Goal: Book appointment/travel/reservation

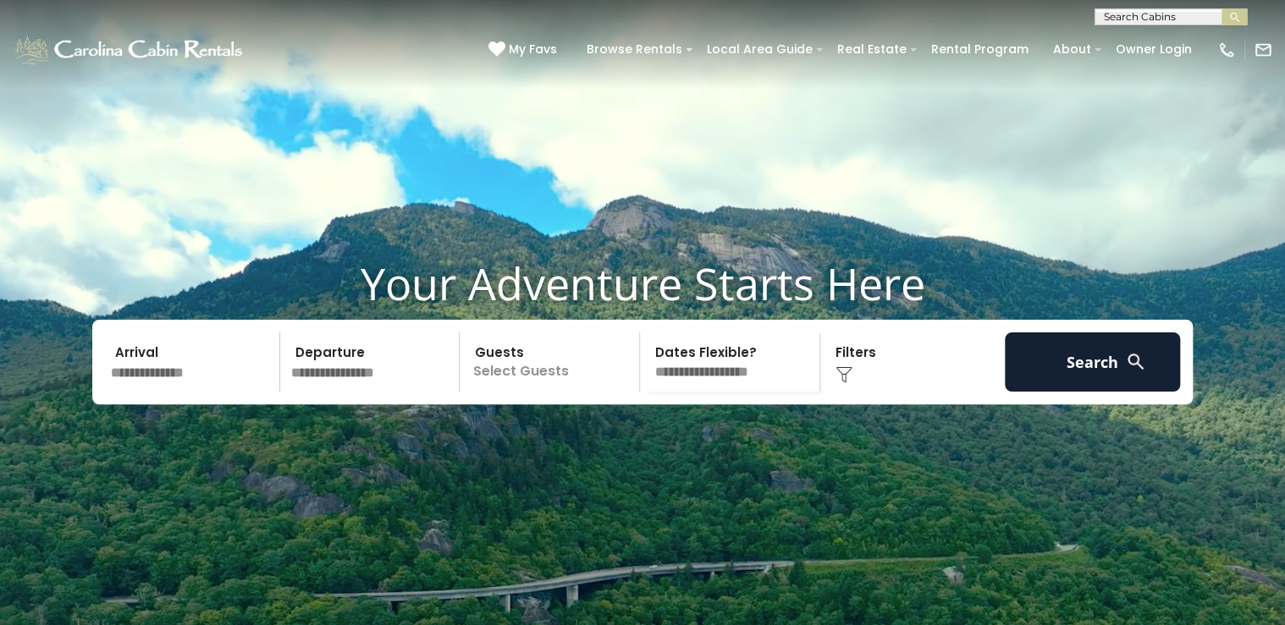
click at [173, 392] on input "text" at bounding box center [192, 362] width 175 height 59
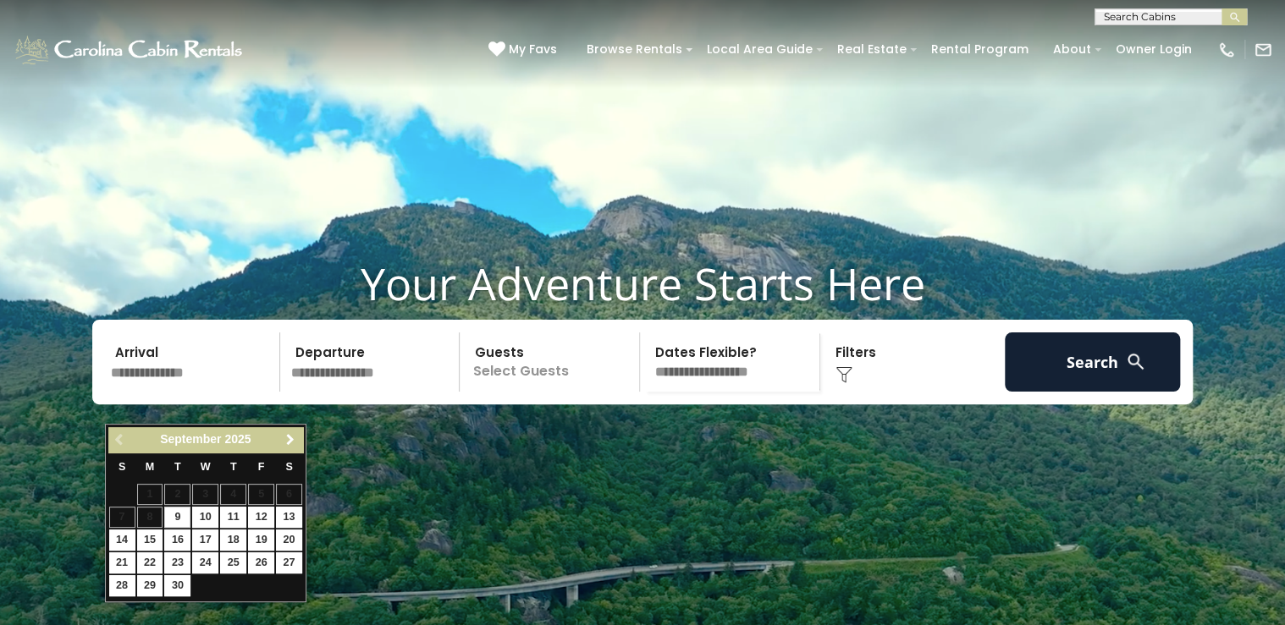
click at [292, 438] on span "Next" at bounding box center [291, 440] width 14 height 14
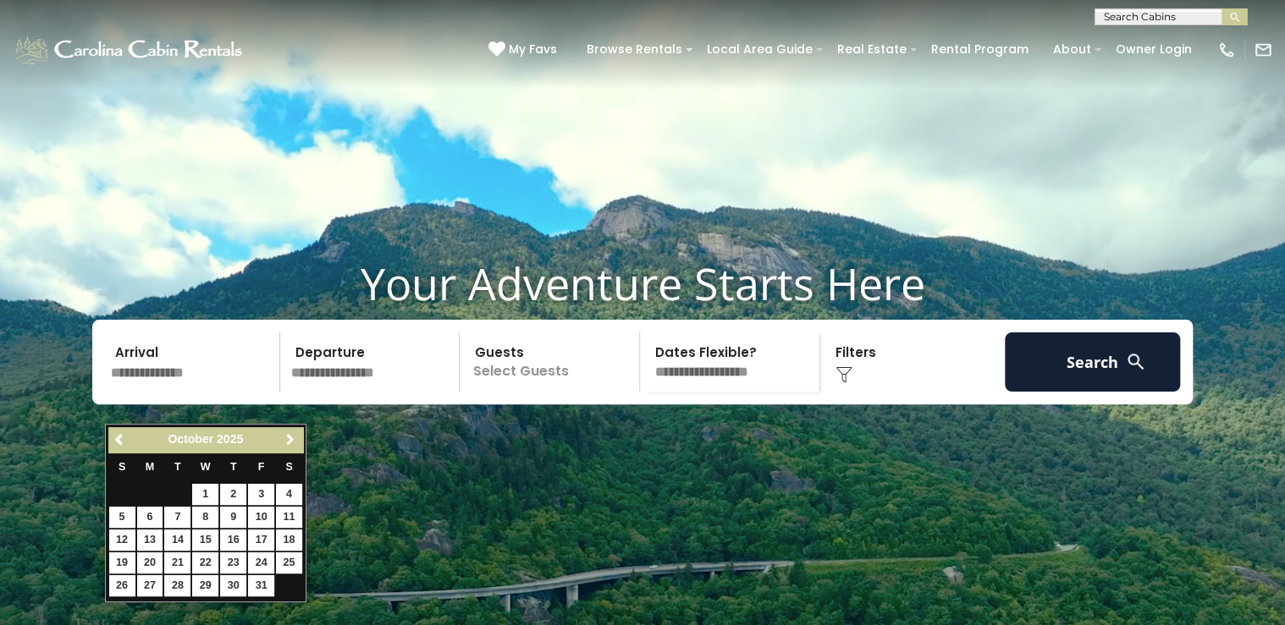
click at [293, 438] on span "Next" at bounding box center [291, 440] width 14 height 14
click at [266, 559] on link "26" at bounding box center [261, 563] width 26 height 21
type input "********"
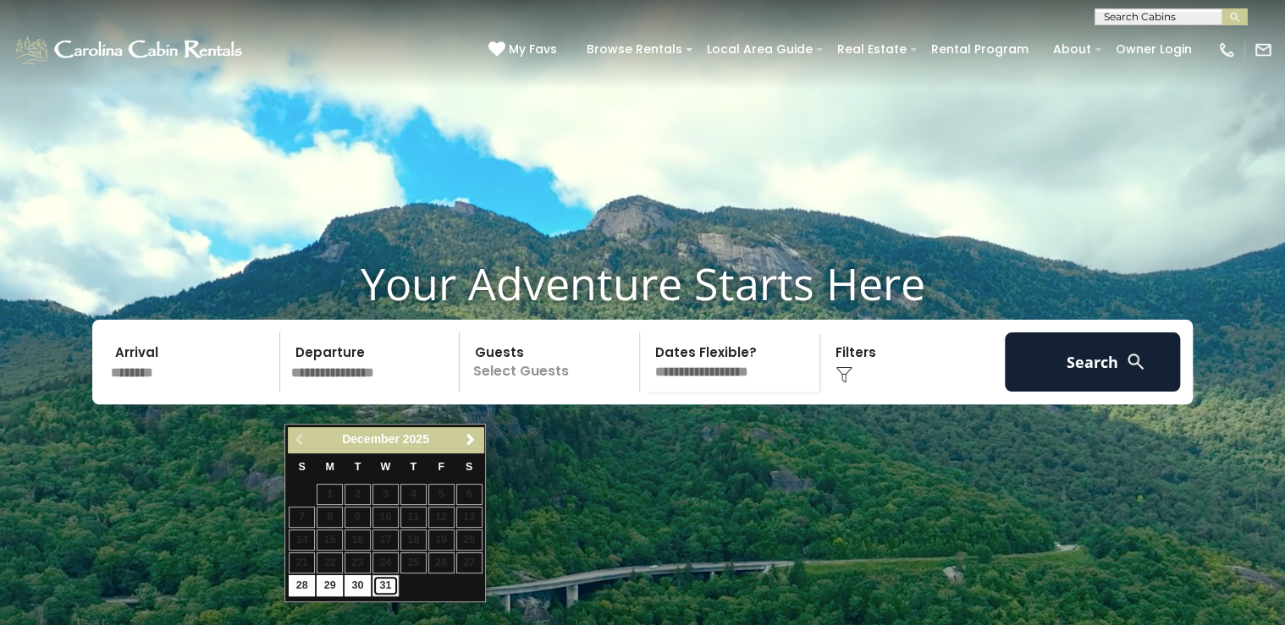
click at [383, 584] on link "31" at bounding box center [385, 586] width 26 height 21
type input "********"
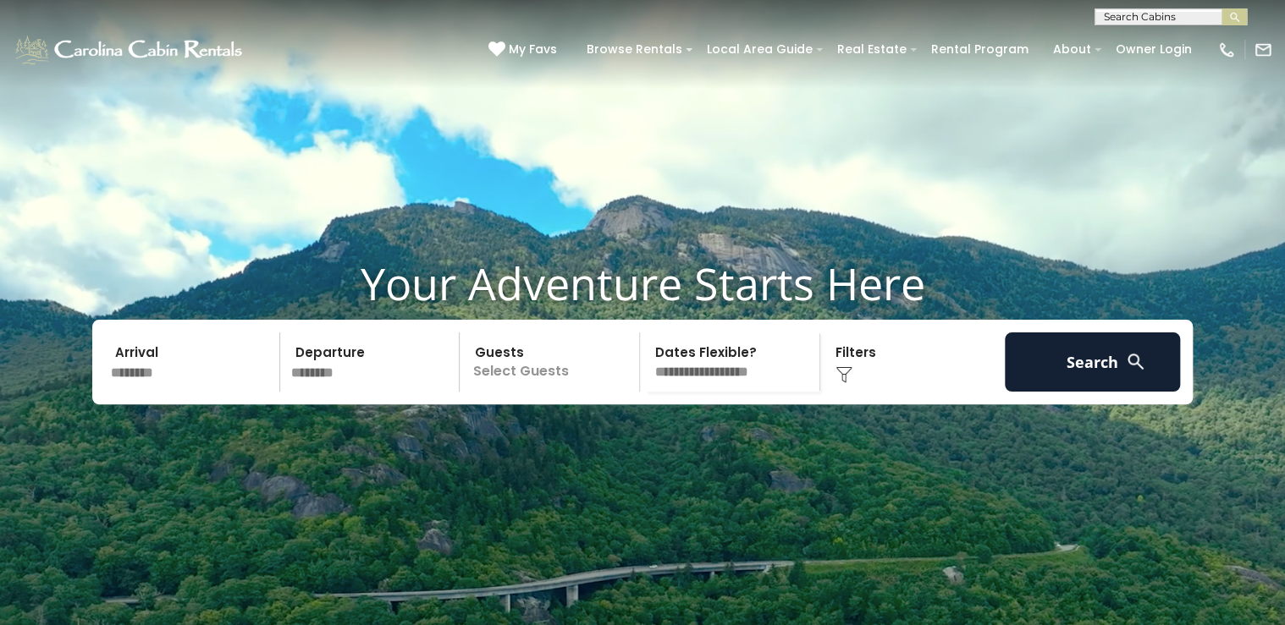
click at [606, 392] on p "Select Guests" at bounding box center [552, 362] width 174 height 59
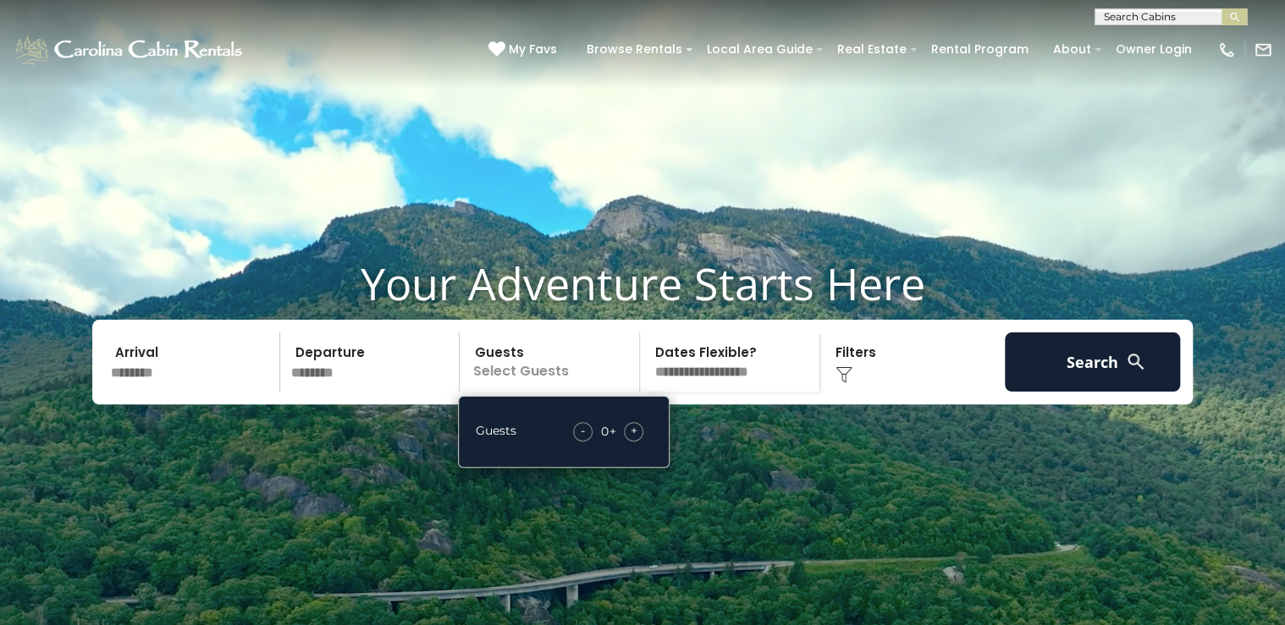
click at [631, 439] on span "+" at bounding box center [634, 430] width 7 height 17
click at [789, 430] on div "Your Adventure Starts Here Arrival ******** Departure ******** Guests 4+ Guests…" at bounding box center [642, 343] width 1285 height 173
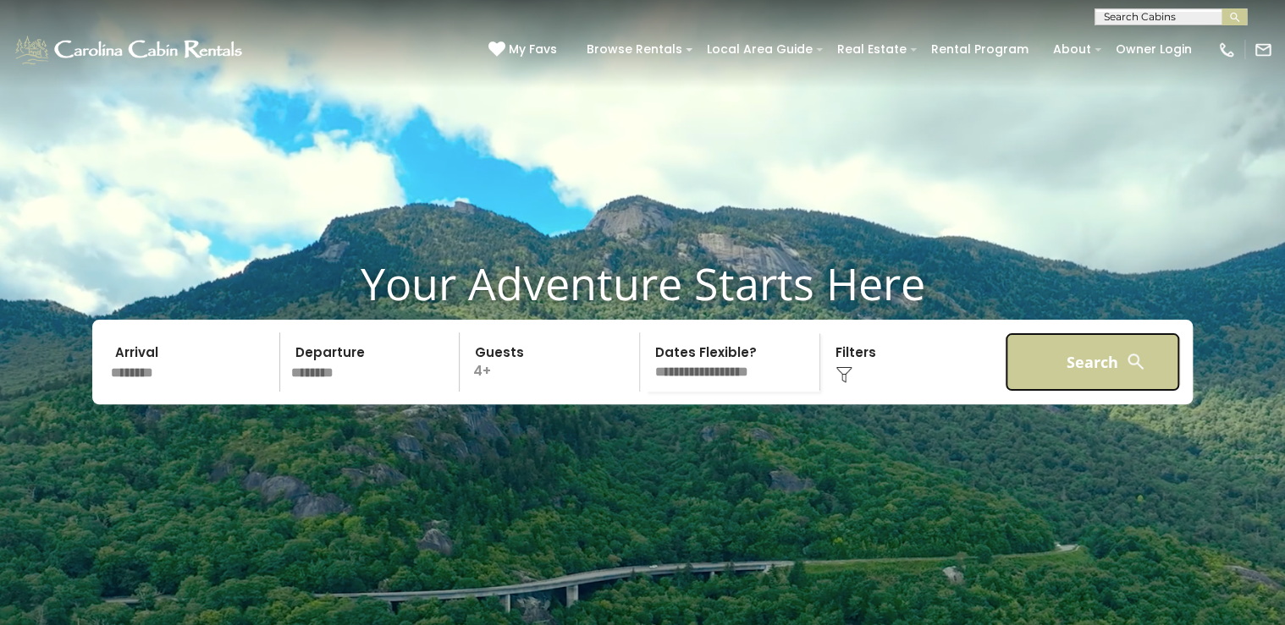
click at [1070, 392] on button "Search" at bounding box center [1092, 362] width 175 height 59
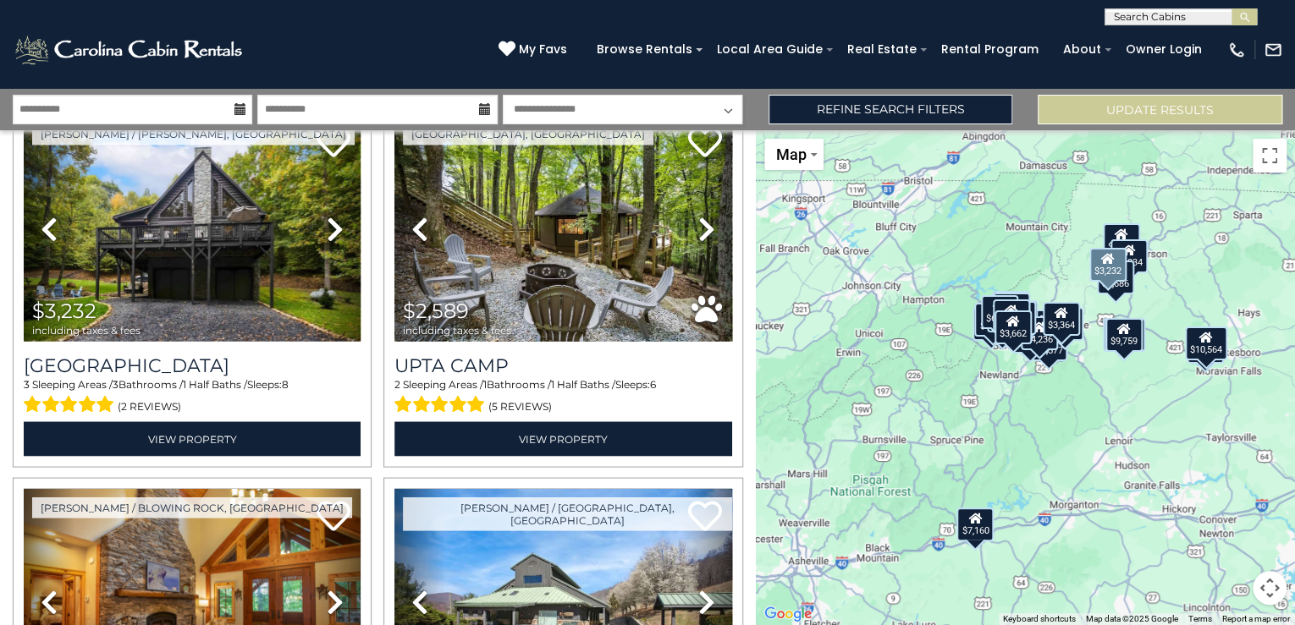
scroll to position [1760, 0]
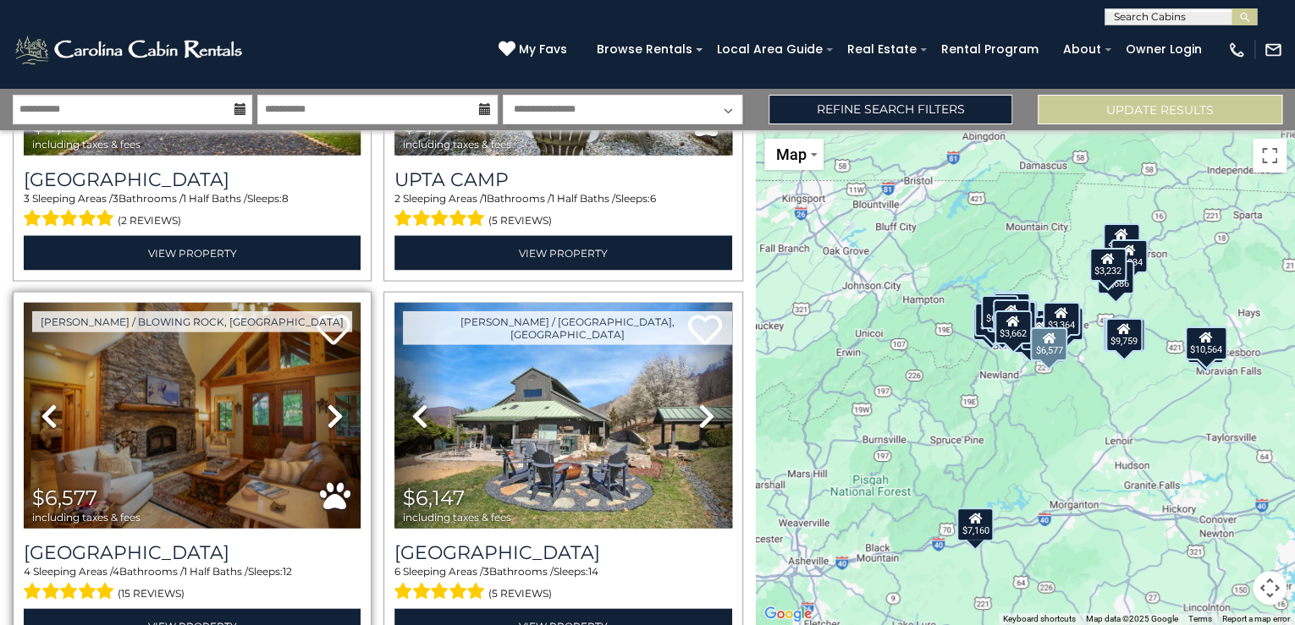
click at [329, 410] on icon at bounding box center [335, 416] width 17 height 27
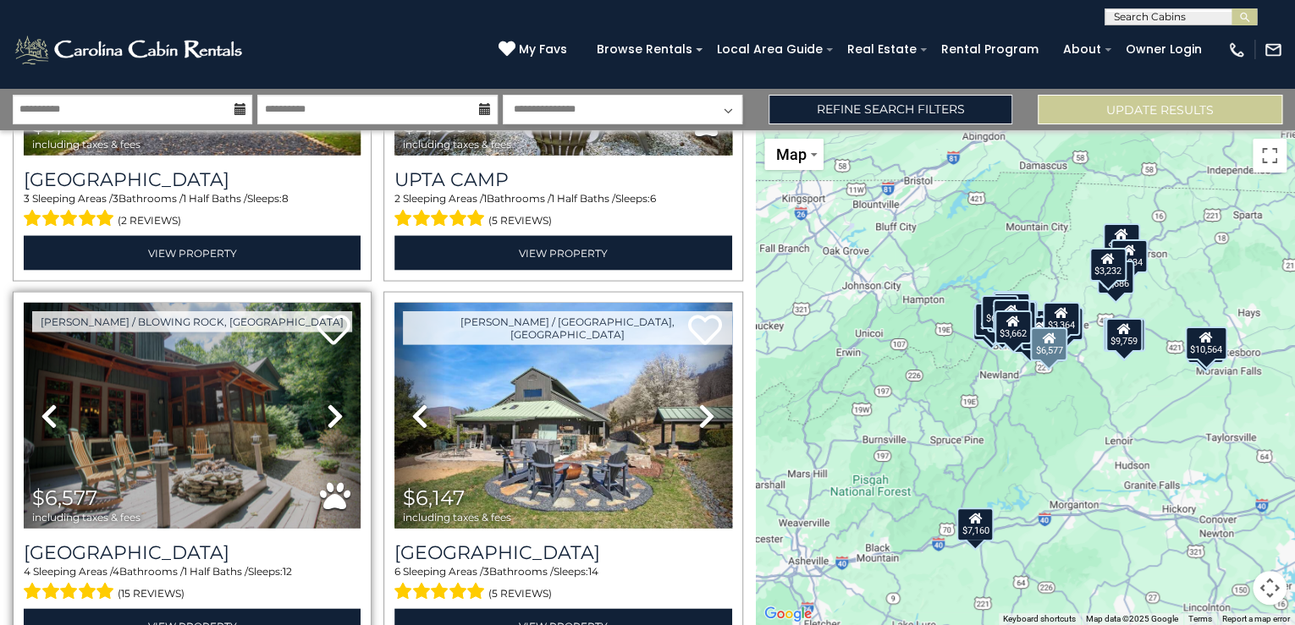
click at [328, 407] on icon at bounding box center [335, 416] width 17 height 27
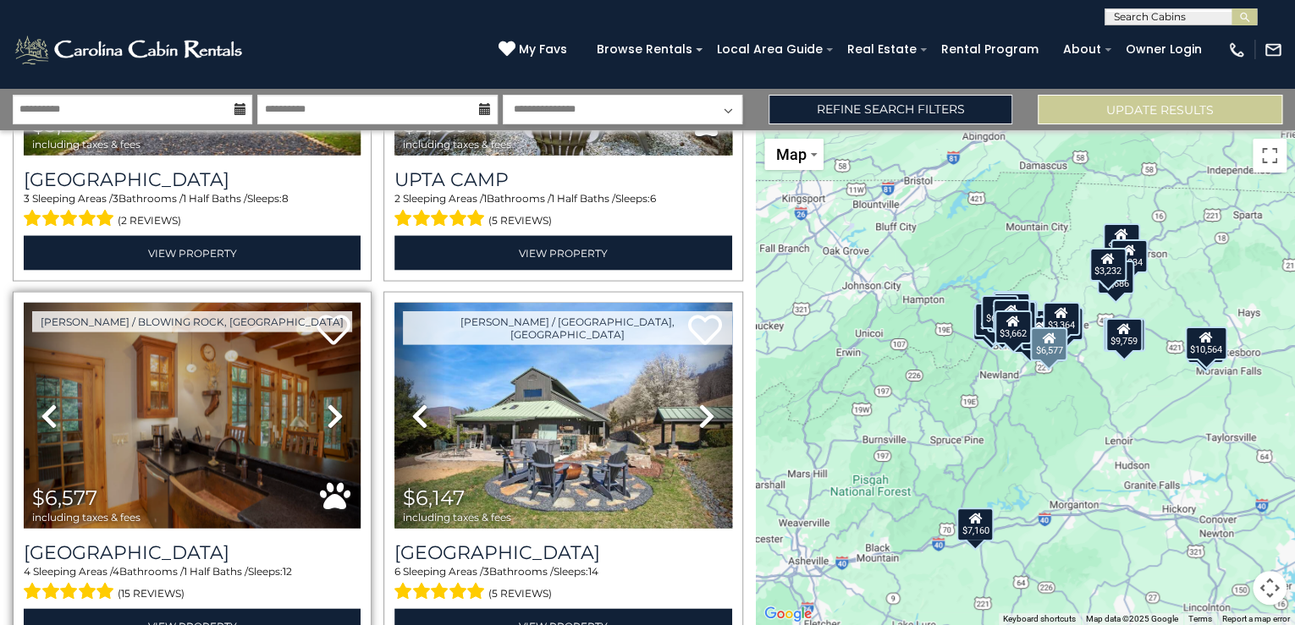
click at [328, 406] on icon at bounding box center [335, 416] width 17 height 27
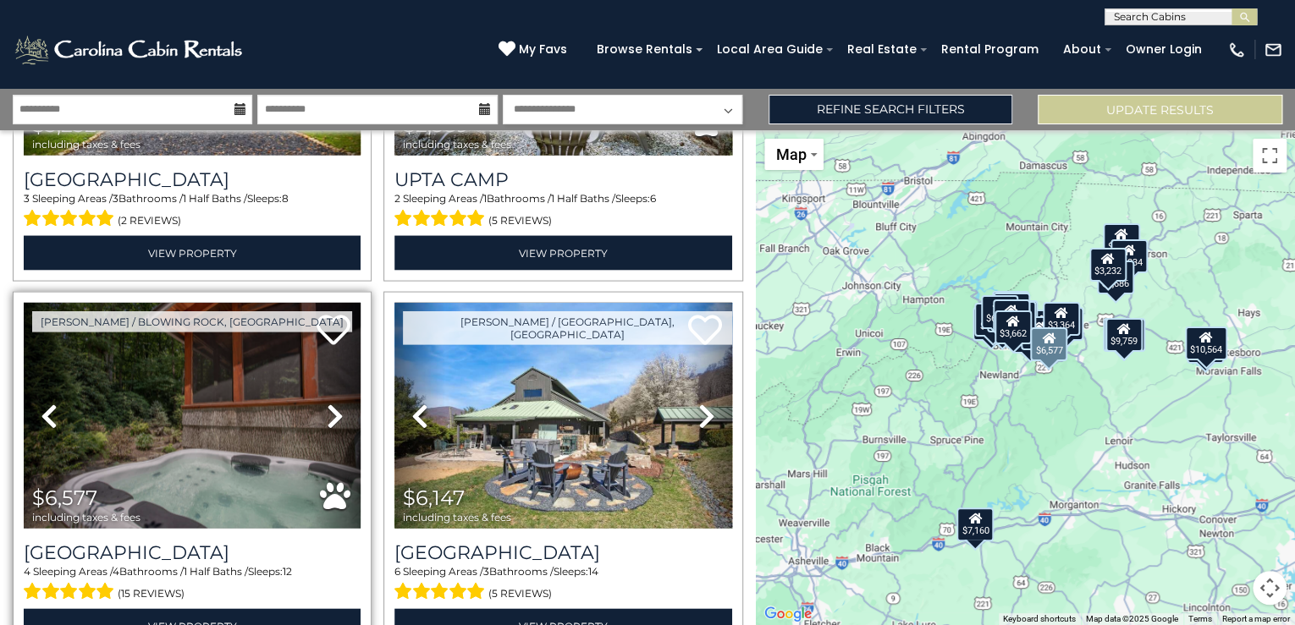
click at [328, 406] on icon at bounding box center [335, 416] width 17 height 27
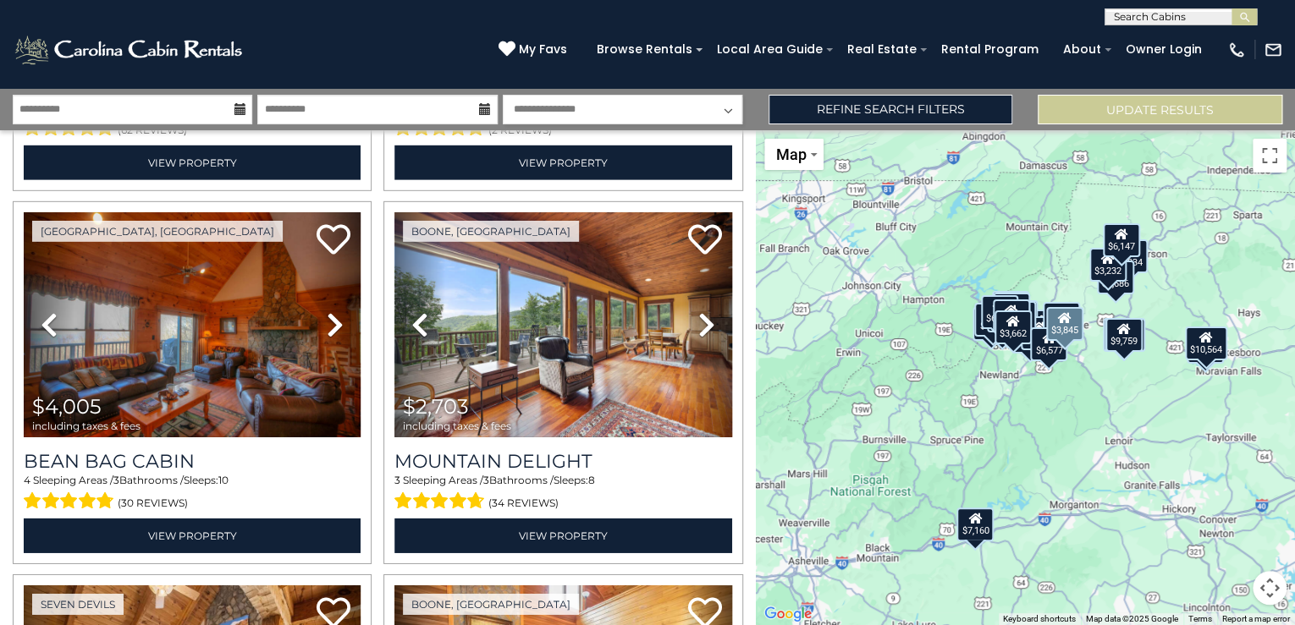
scroll to position [2641, 0]
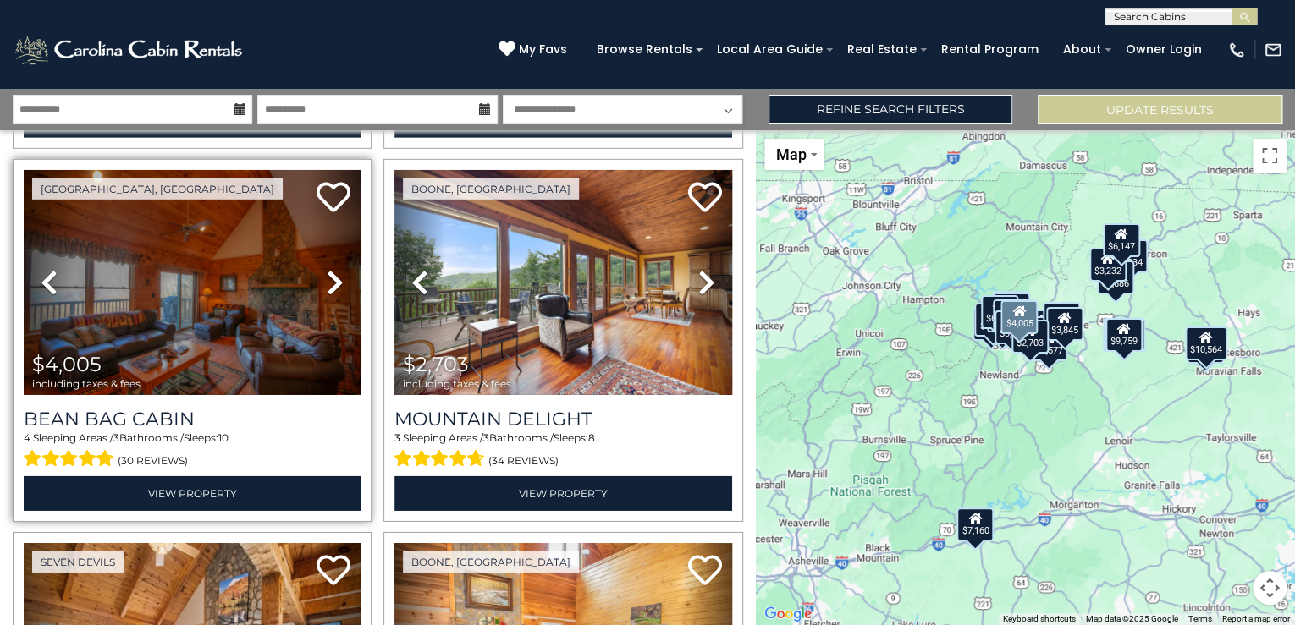
click at [334, 269] on icon at bounding box center [335, 282] width 17 height 27
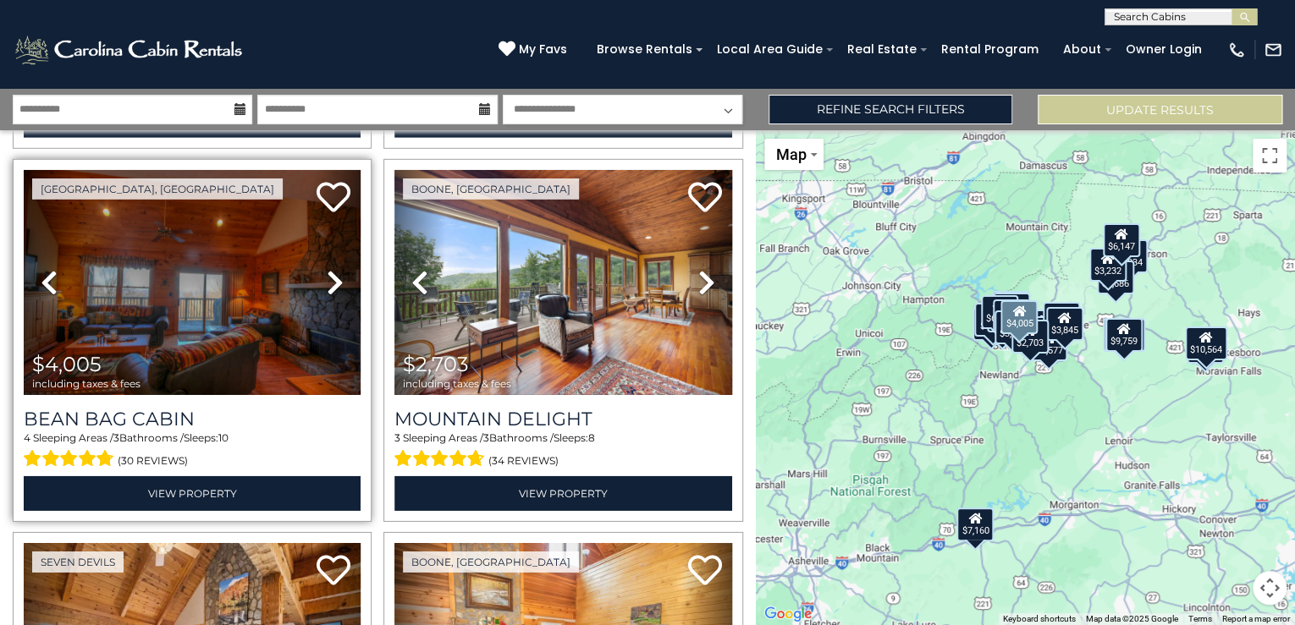
click at [327, 269] on icon at bounding box center [335, 282] width 17 height 27
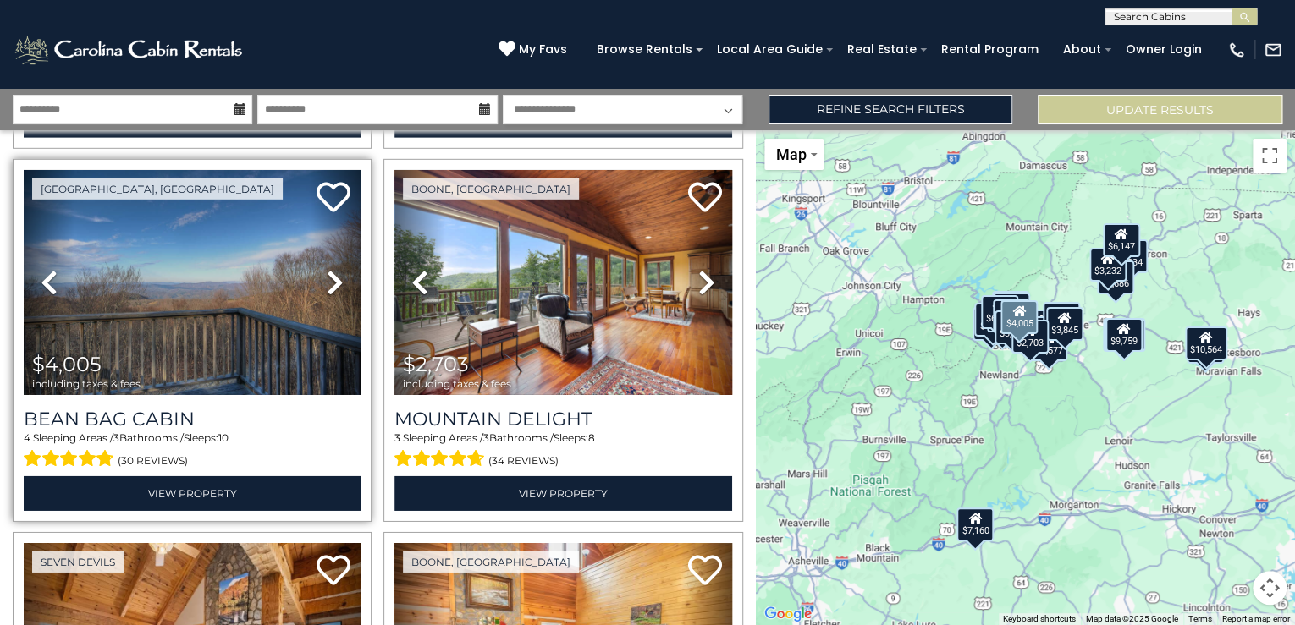
click at [327, 269] on icon at bounding box center [335, 282] width 17 height 27
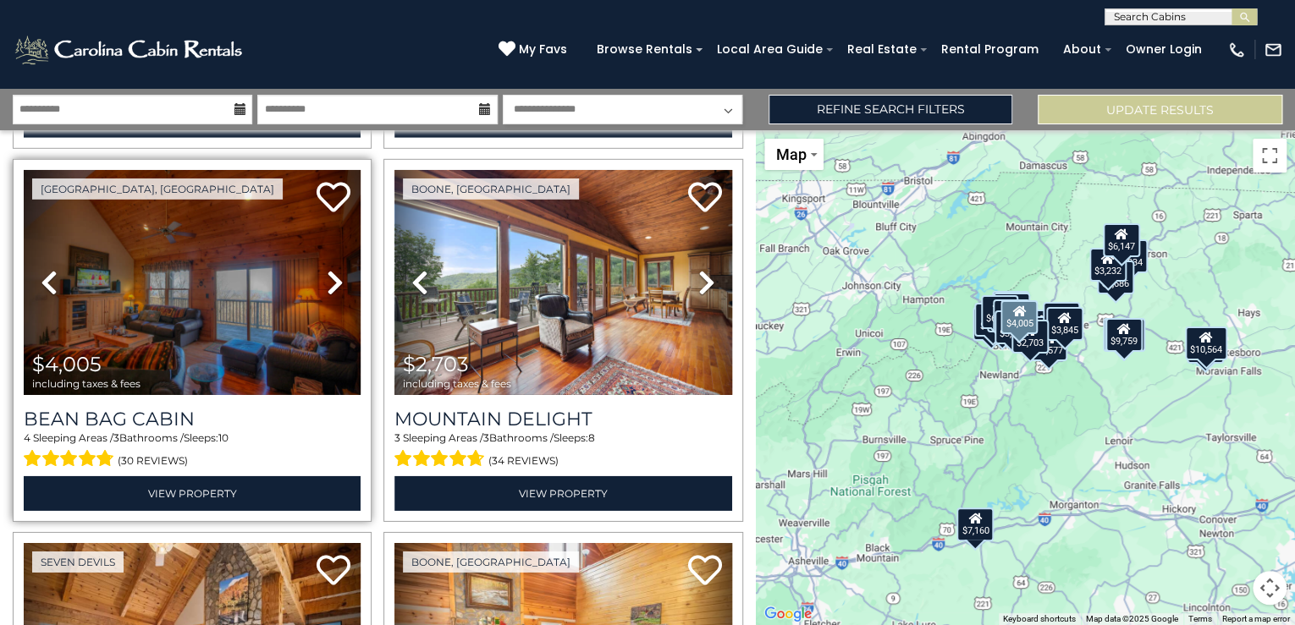
click at [327, 269] on icon at bounding box center [335, 282] width 17 height 27
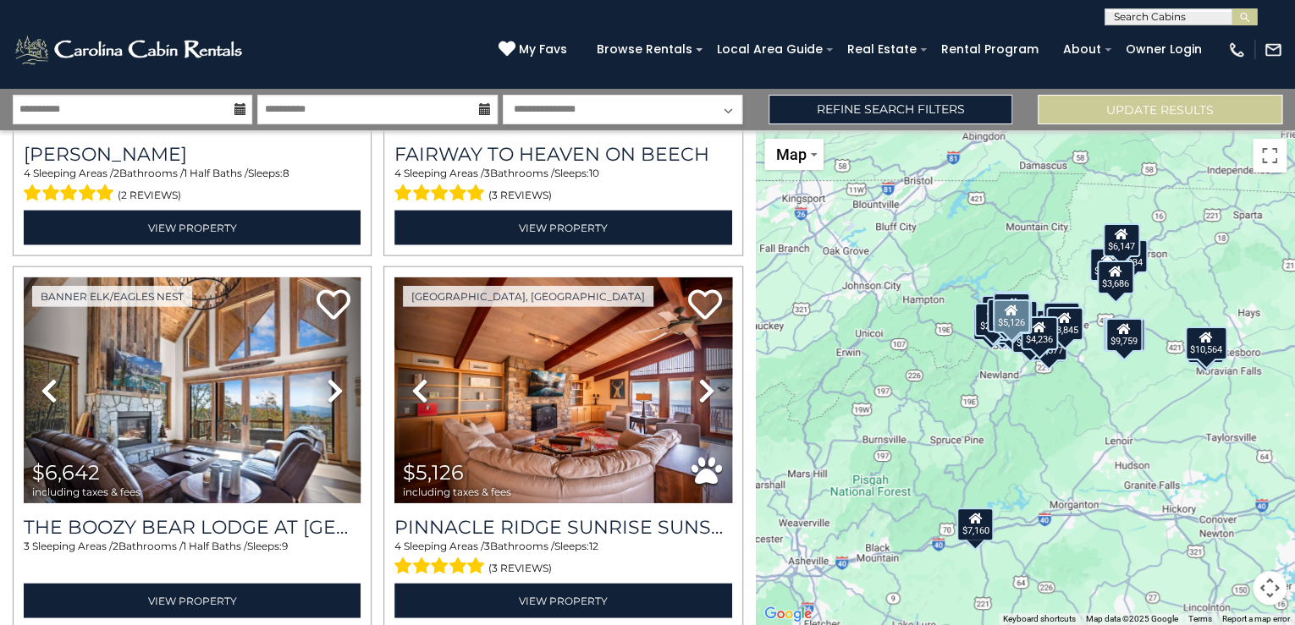
scroll to position [5219, 0]
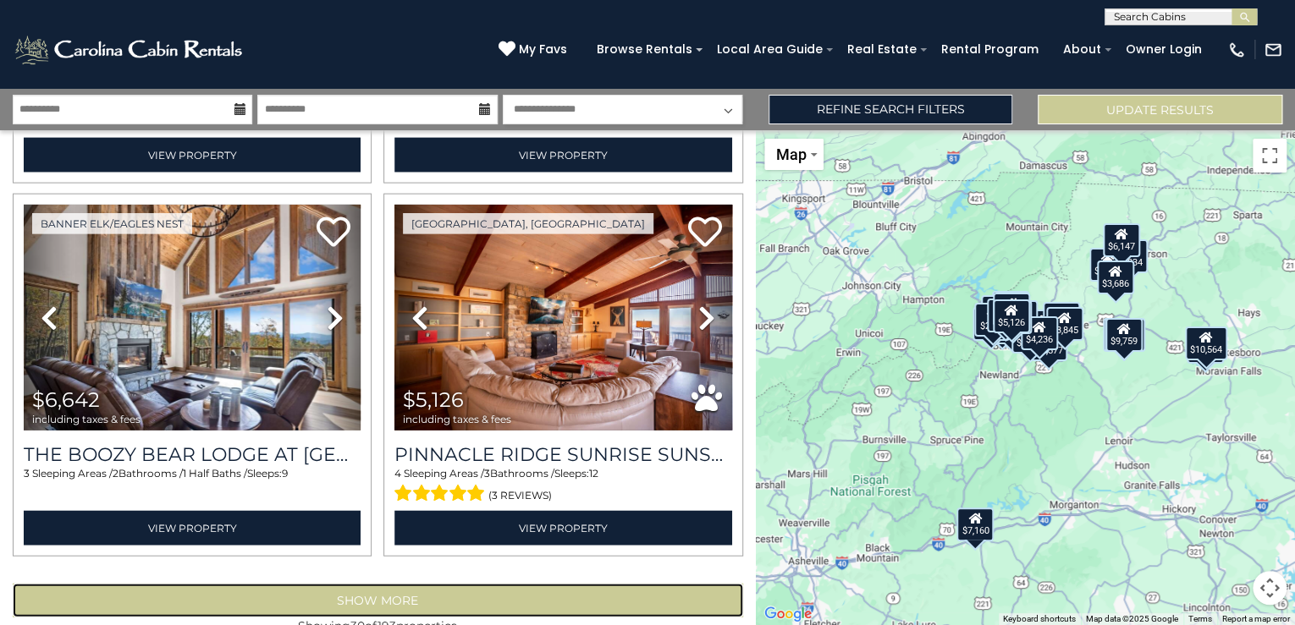
click at [400, 584] on button "Show More" at bounding box center [378, 601] width 730 height 34
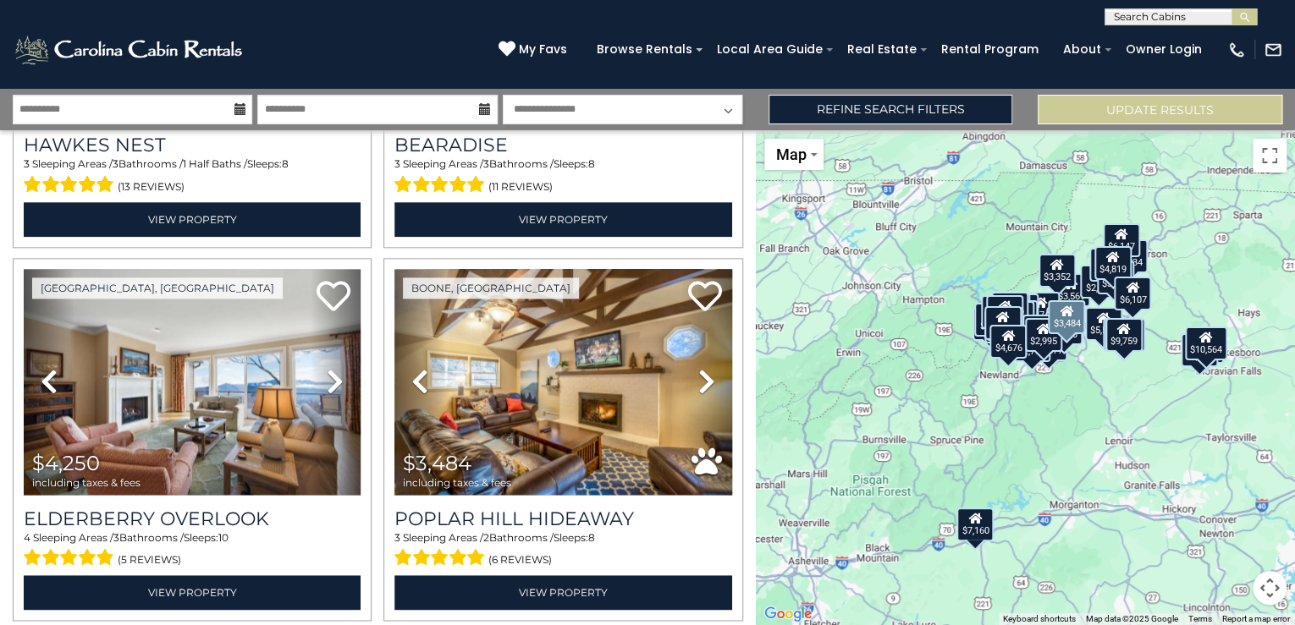
scroll to position [10785, 0]
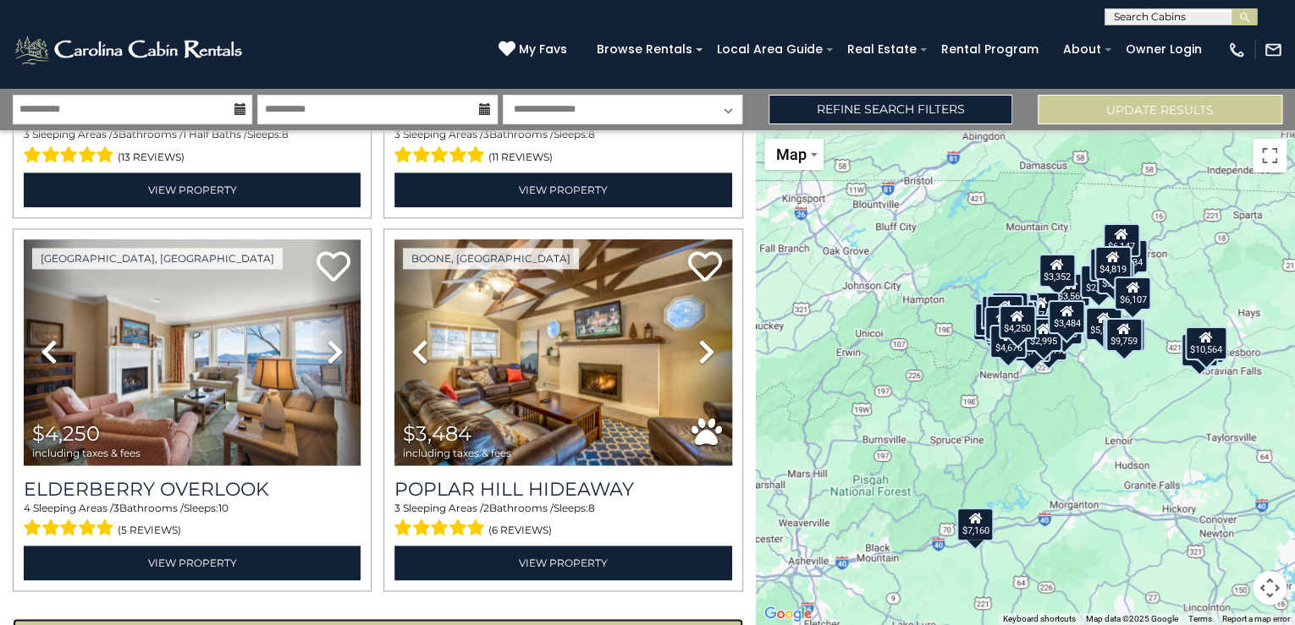
click at [364, 619] on button "Show More" at bounding box center [378, 636] width 730 height 34
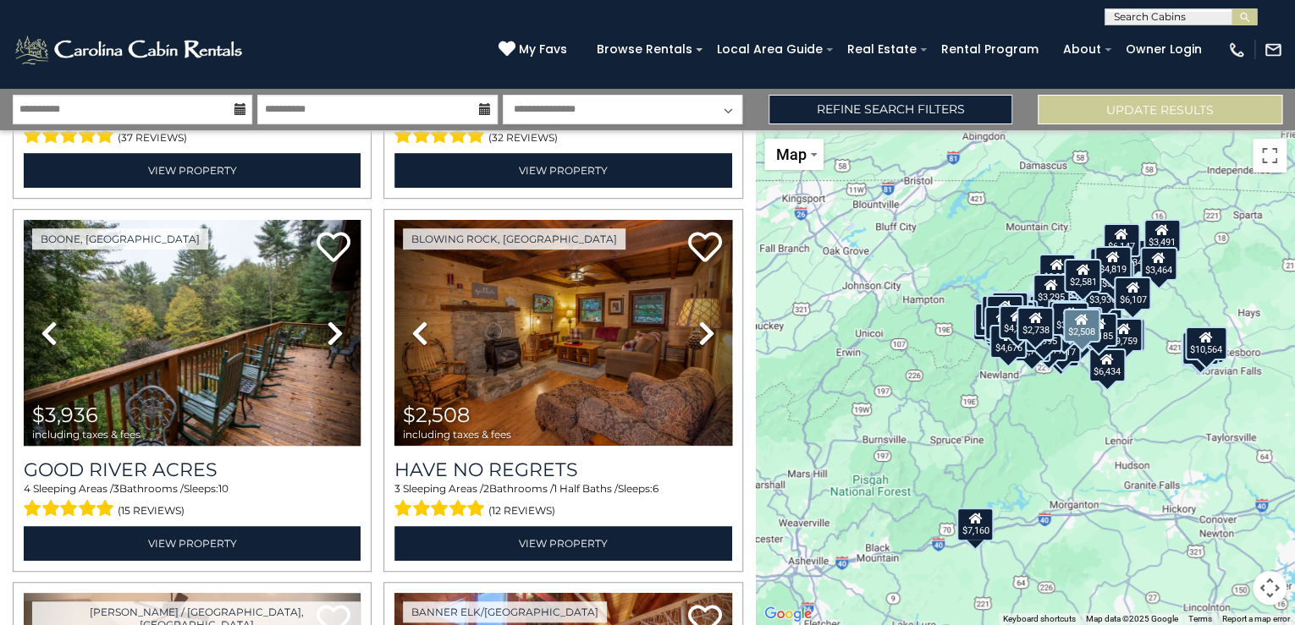
scroll to position [13425, 0]
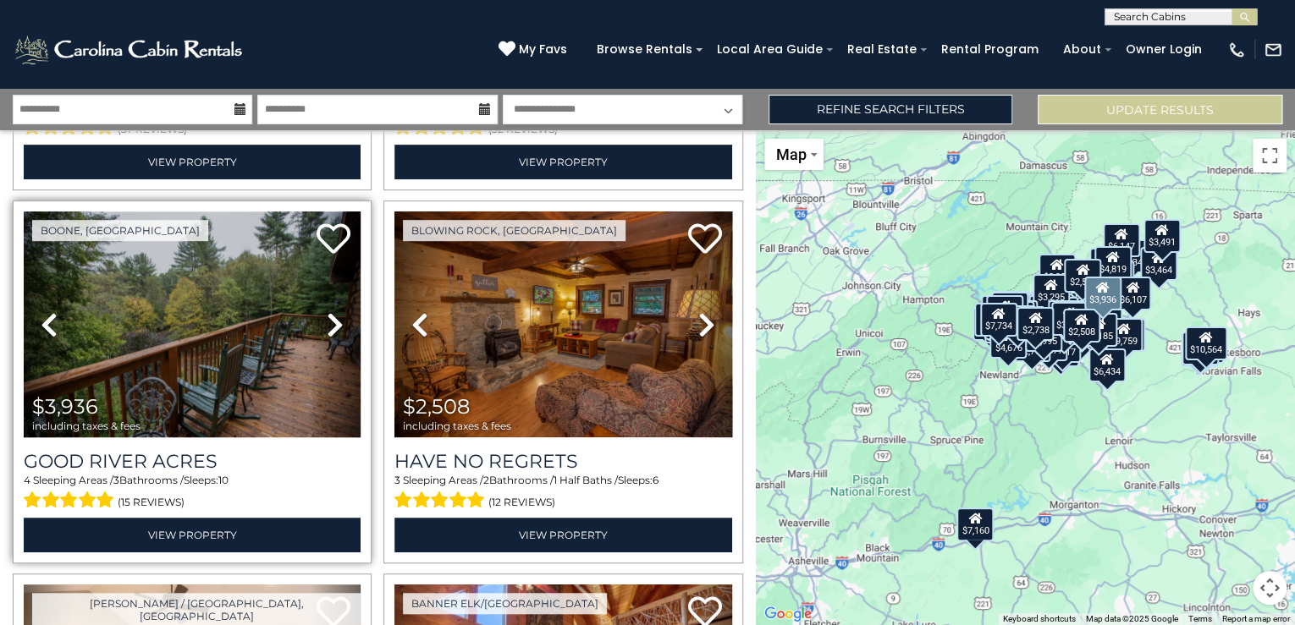
click at [329, 311] on icon at bounding box center [335, 324] width 17 height 27
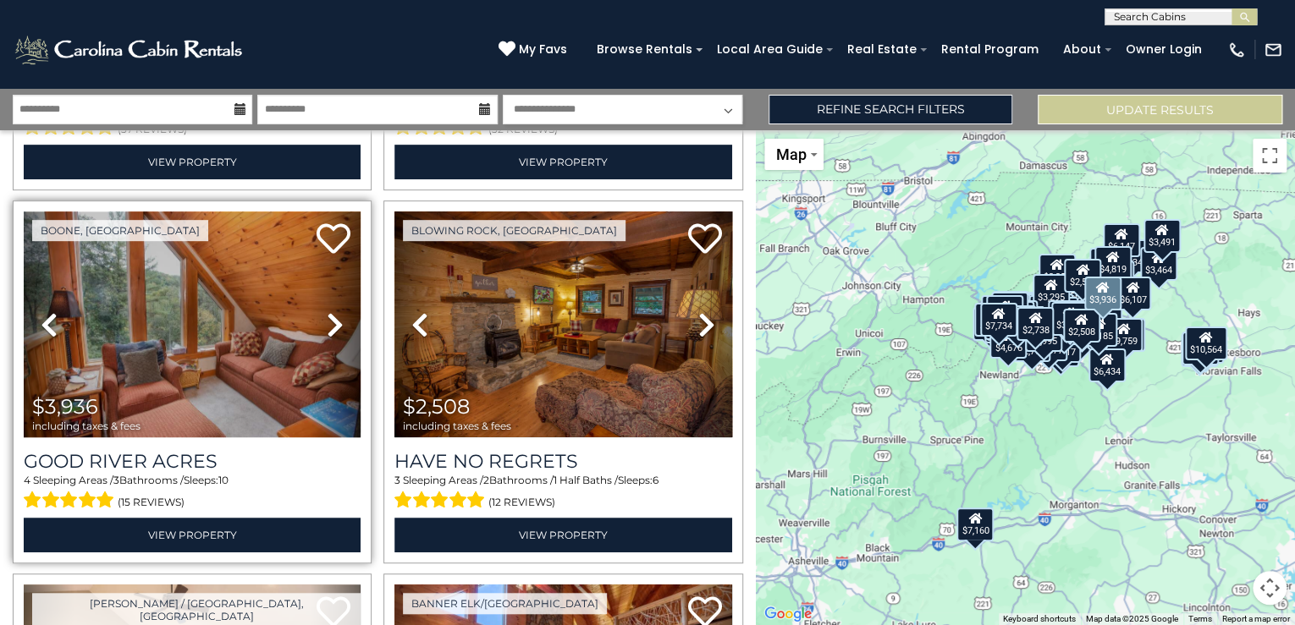
click at [328, 311] on icon at bounding box center [335, 324] width 17 height 27
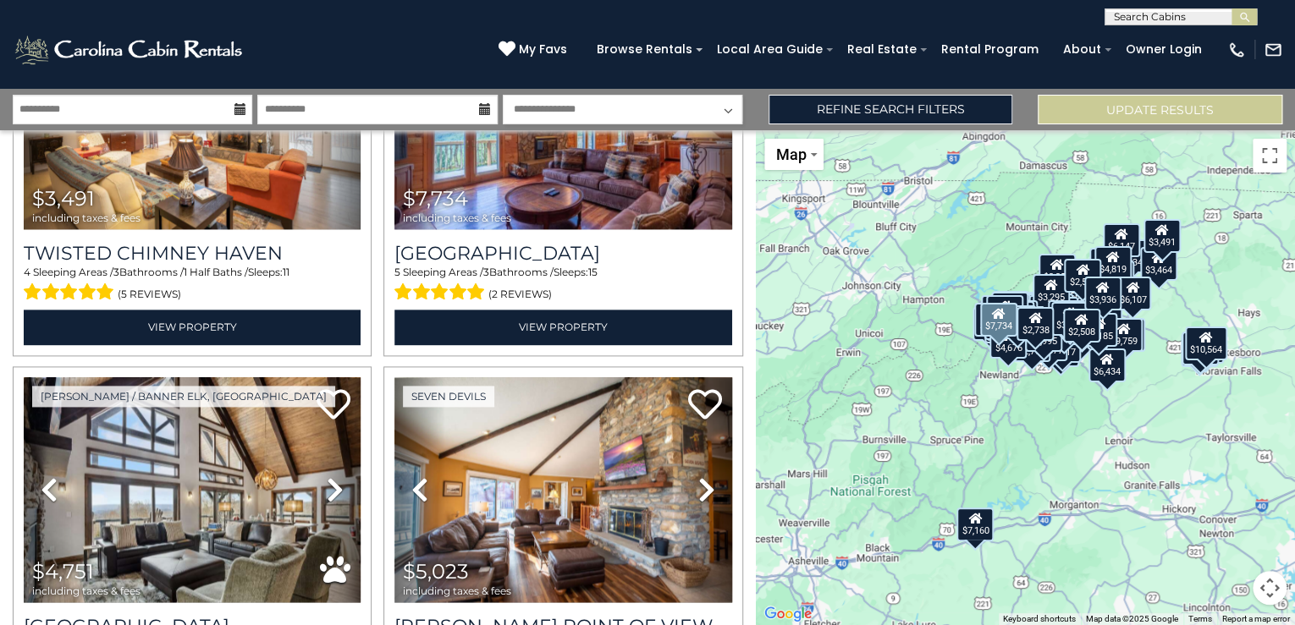
scroll to position [14035, 0]
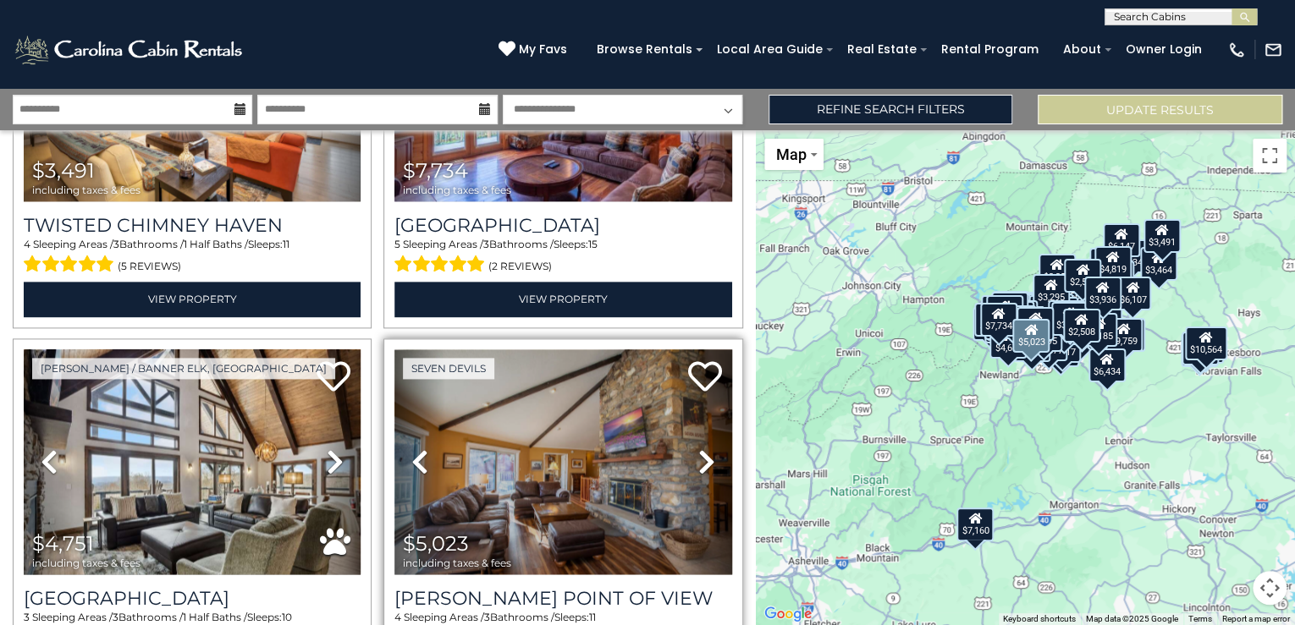
click at [698, 449] on icon at bounding box center [706, 462] width 17 height 27
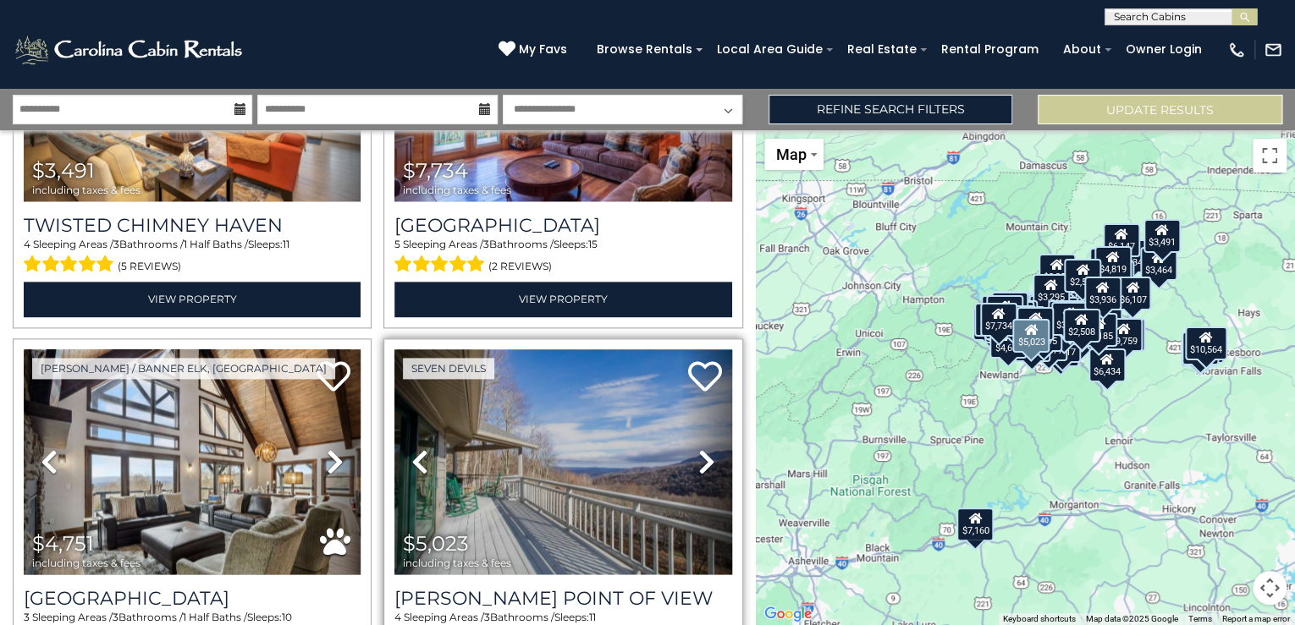
click at [698, 449] on icon at bounding box center [706, 462] width 17 height 27
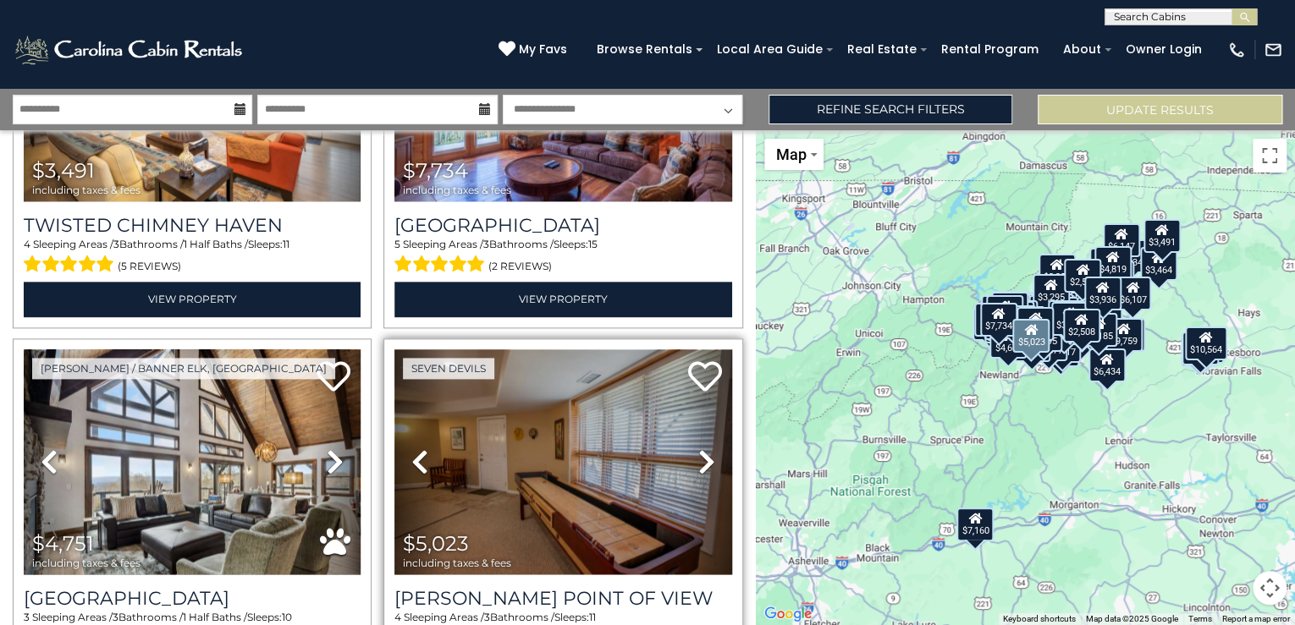
click at [698, 449] on icon at bounding box center [706, 462] width 17 height 27
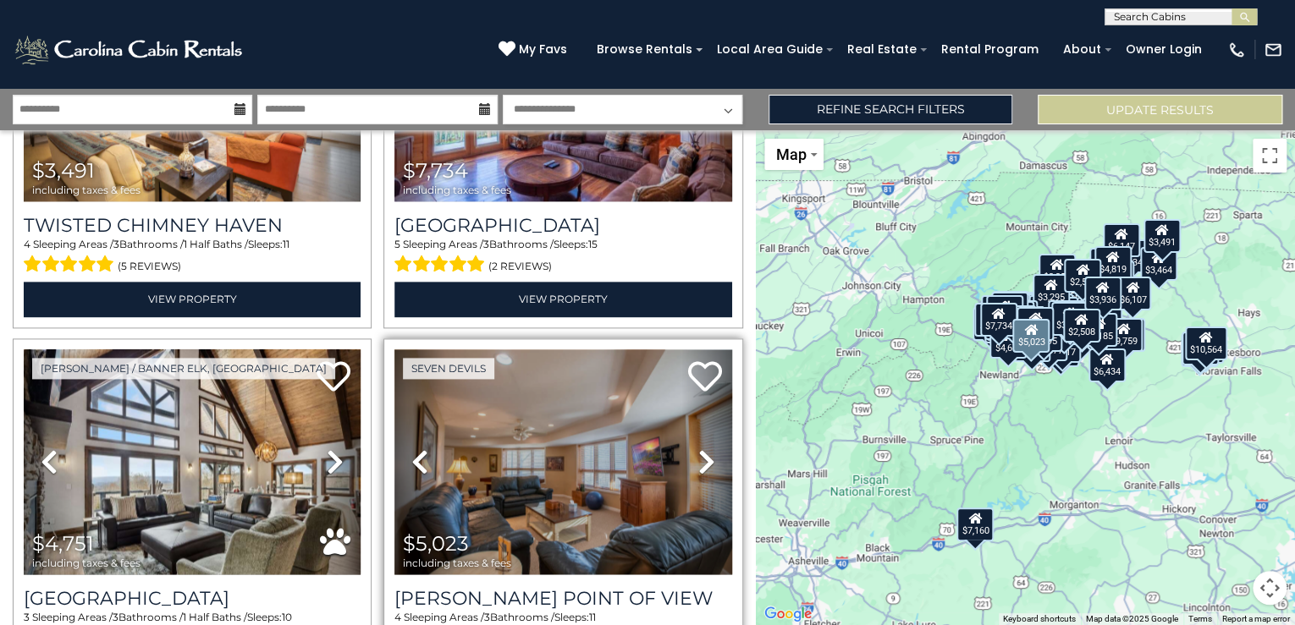
click at [698, 449] on icon at bounding box center [706, 462] width 17 height 27
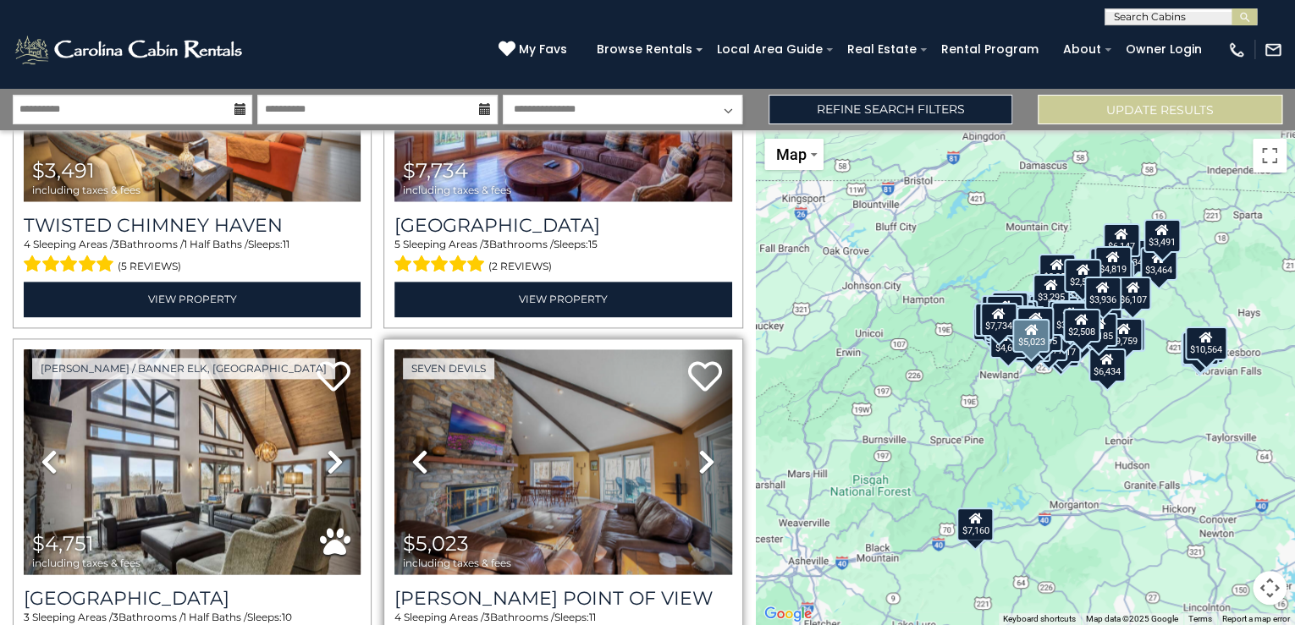
click at [698, 449] on icon at bounding box center [706, 462] width 17 height 27
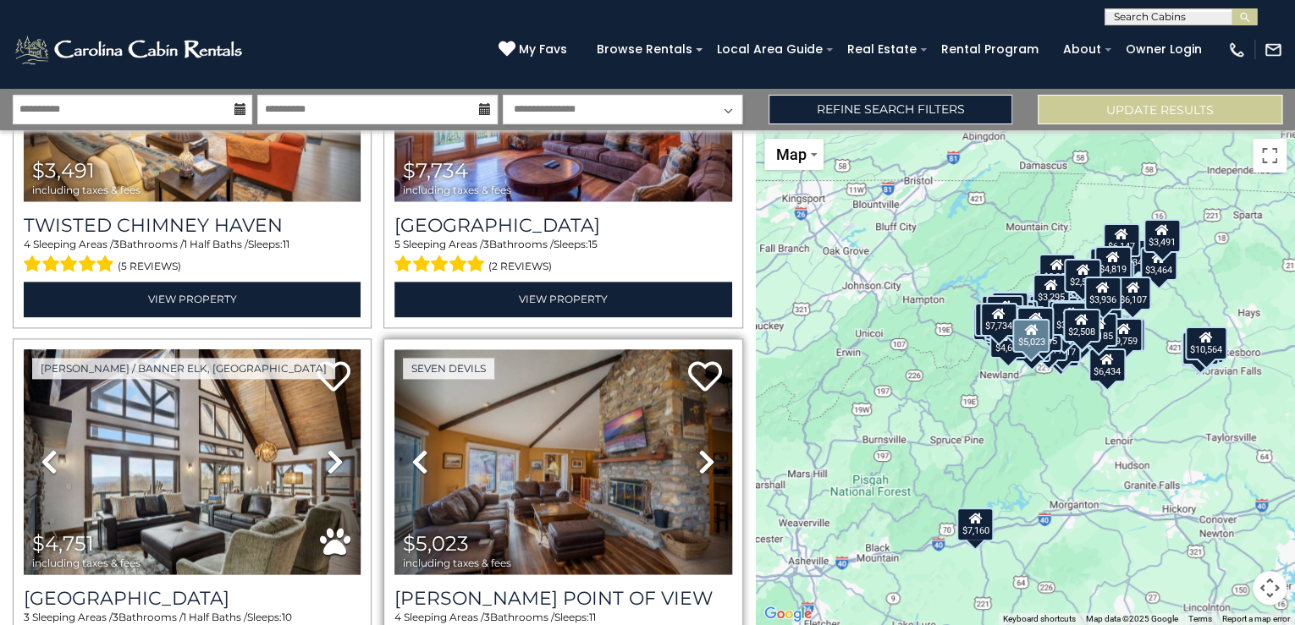
click at [698, 449] on icon at bounding box center [706, 462] width 17 height 27
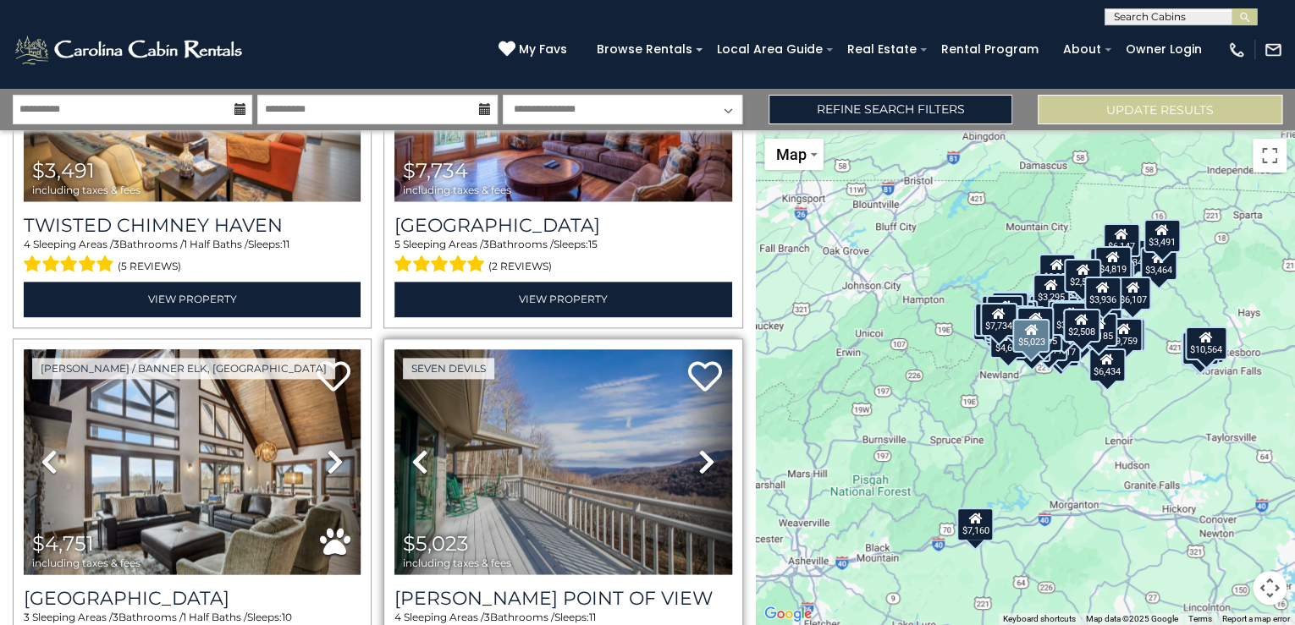
click at [698, 449] on icon at bounding box center [706, 462] width 17 height 27
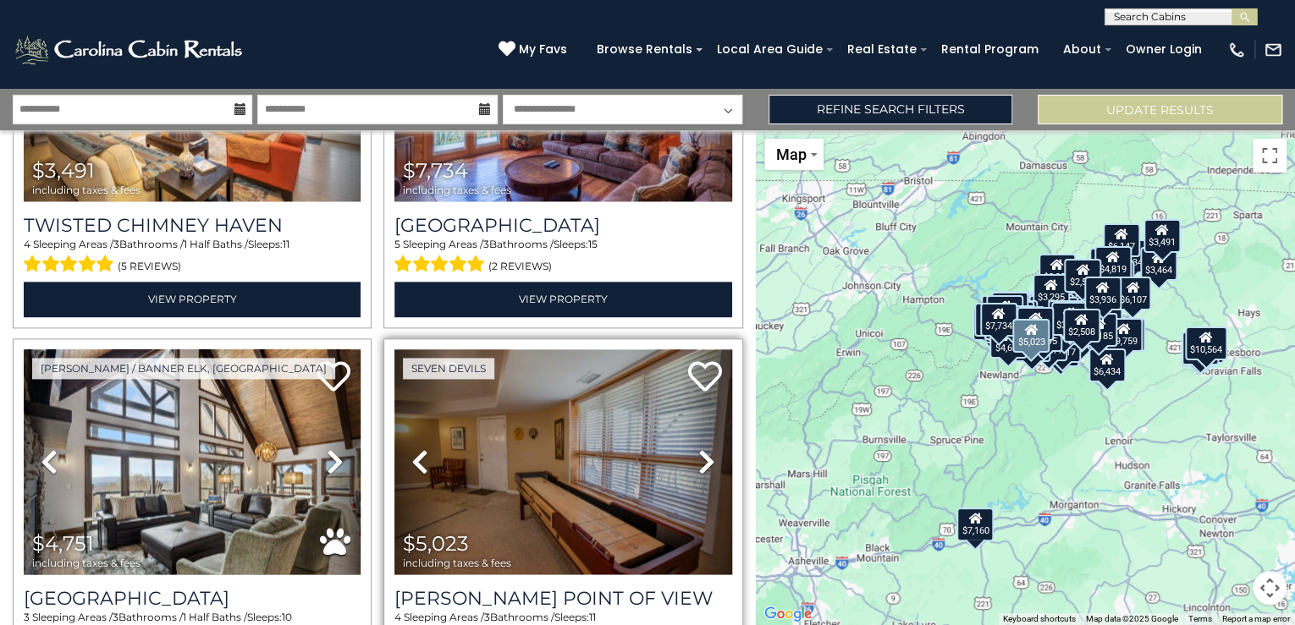
click at [698, 449] on icon at bounding box center [706, 462] width 17 height 27
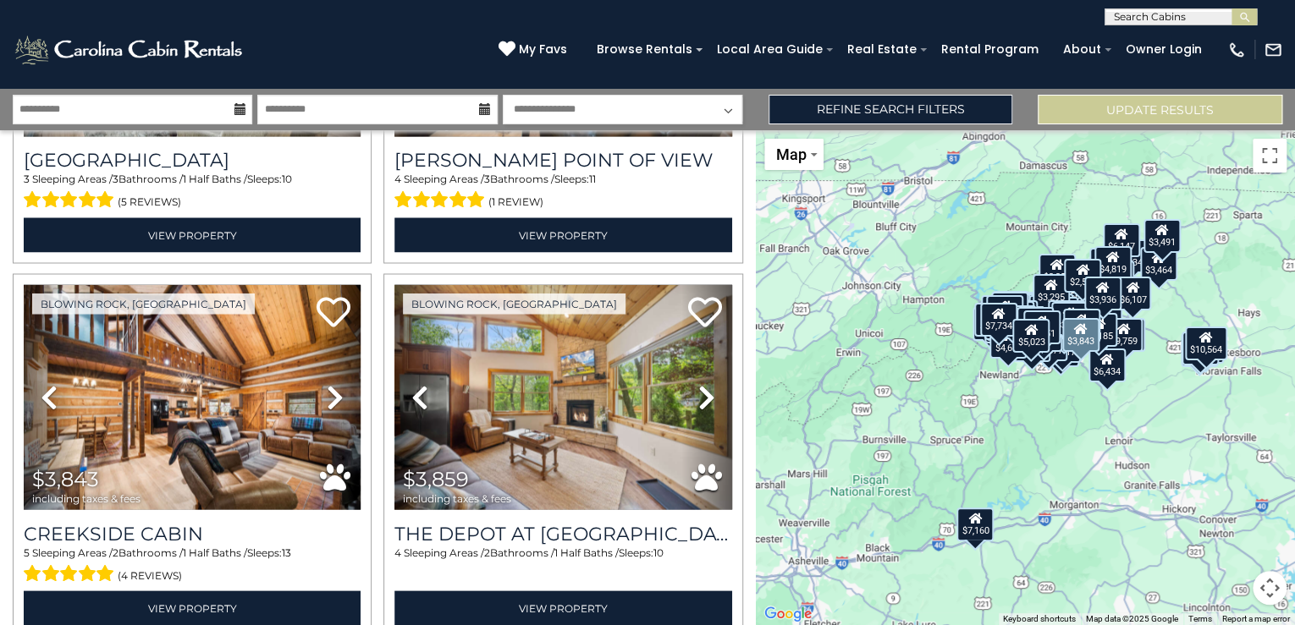
scroll to position [14509, 0]
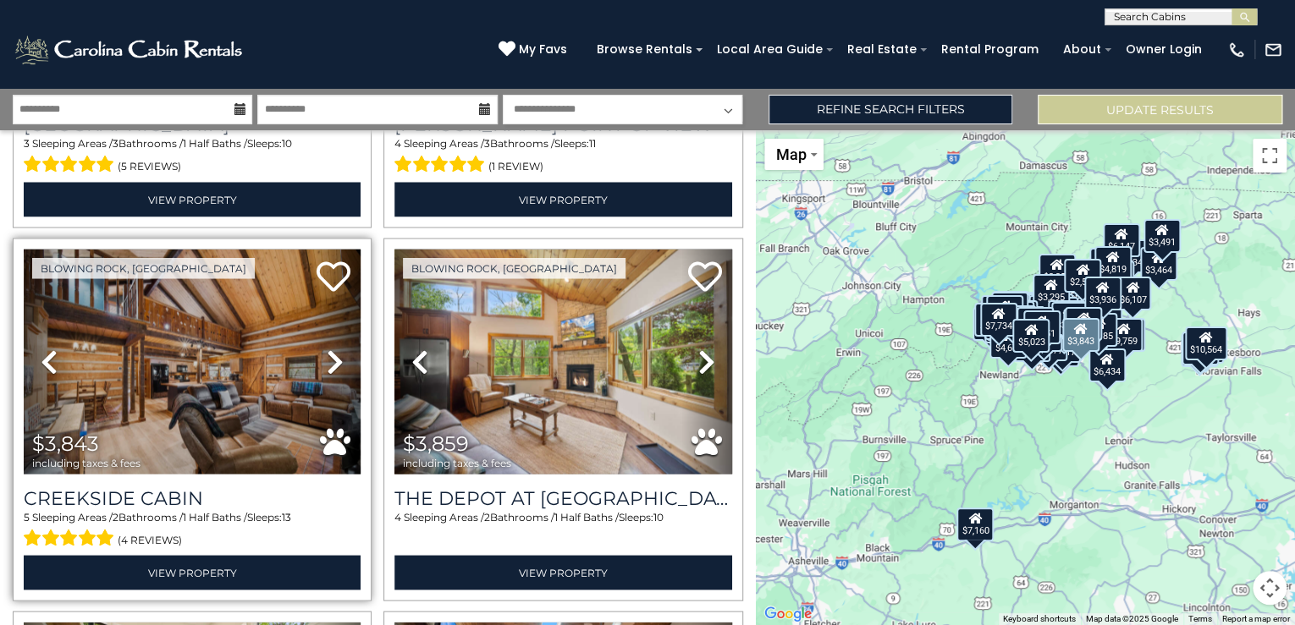
click at [328, 348] on icon at bounding box center [335, 361] width 17 height 27
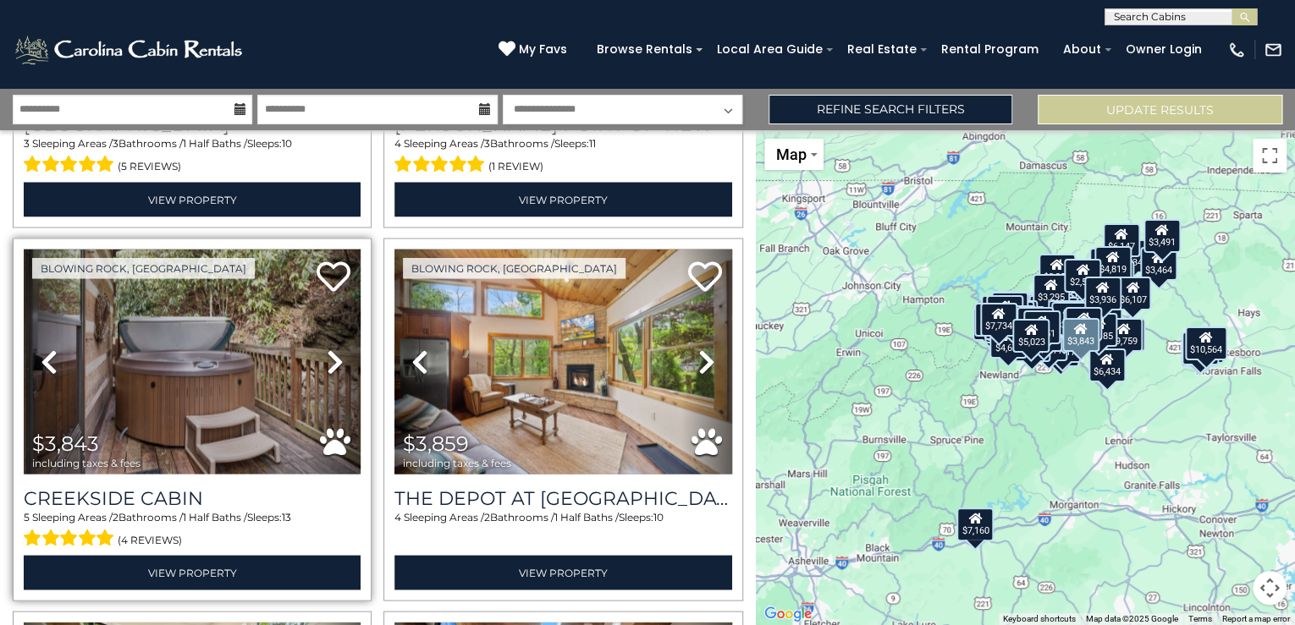
click at [328, 348] on icon at bounding box center [335, 361] width 17 height 27
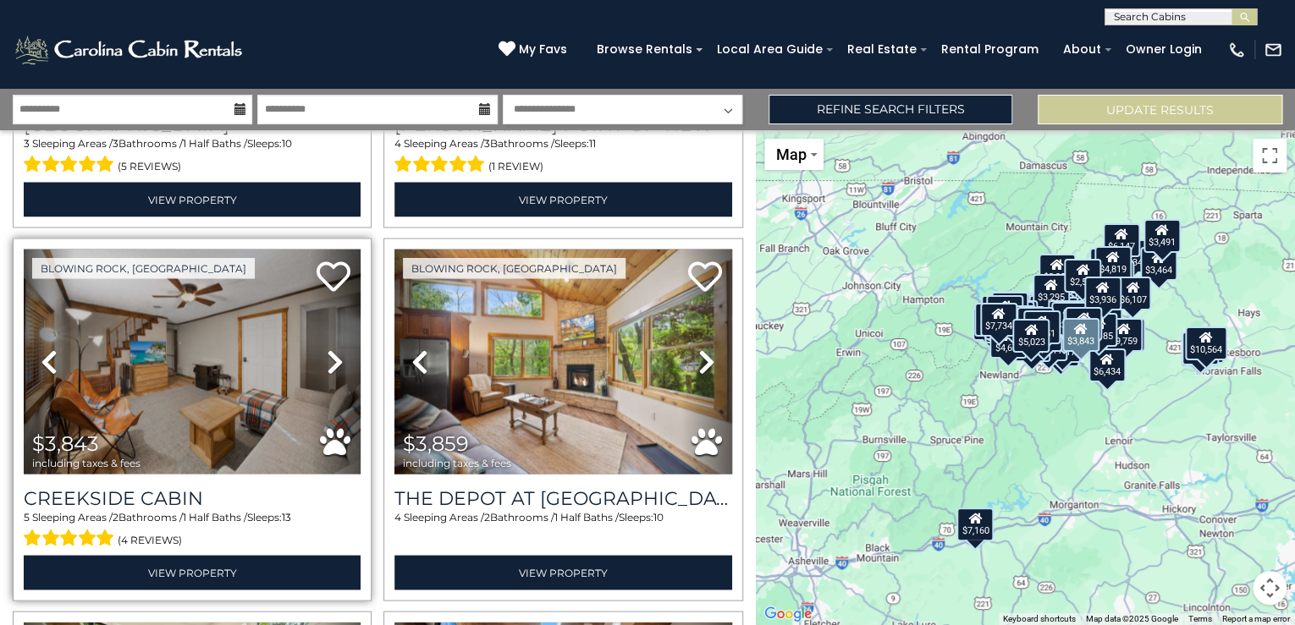
click at [328, 348] on icon at bounding box center [335, 361] width 17 height 27
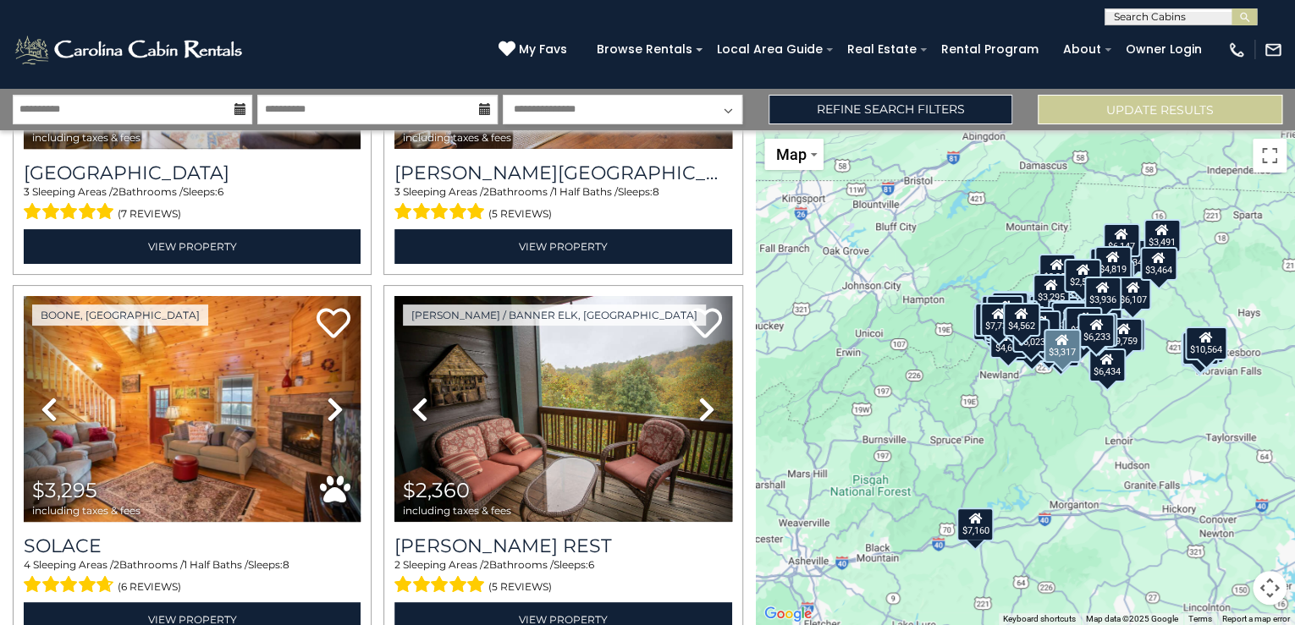
scroll to position [16350, 0]
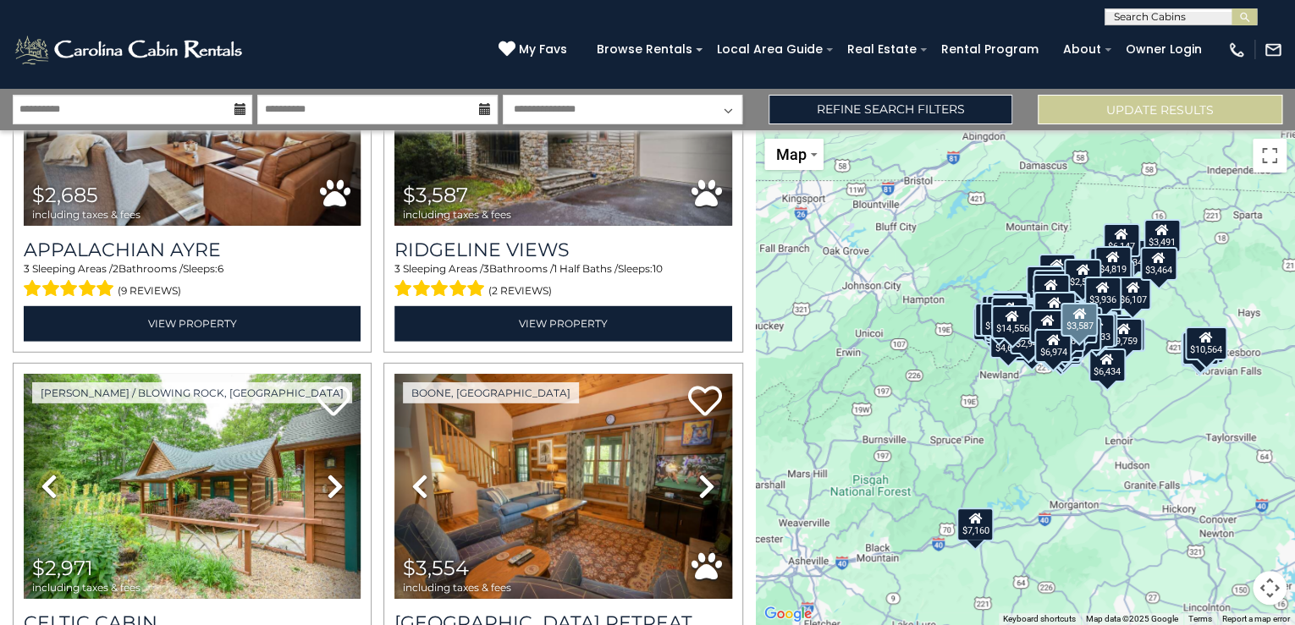
scroll to position [21902, 0]
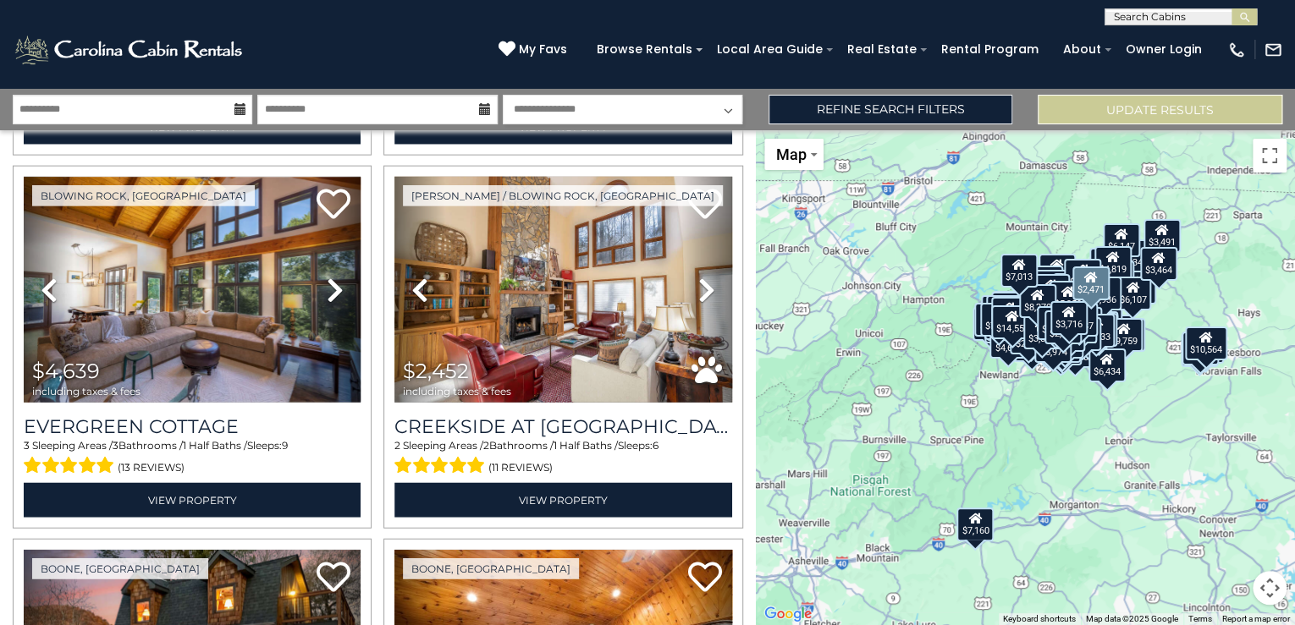
scroll to position [24692, 0]
